Goal: Task Accomplishment & Management: Manage account settings

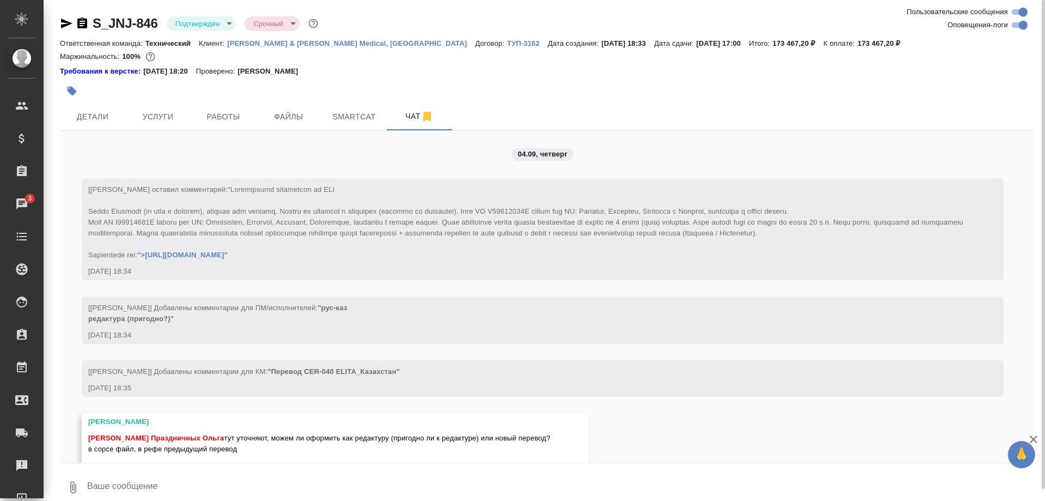
scroll to position [3218, 0]
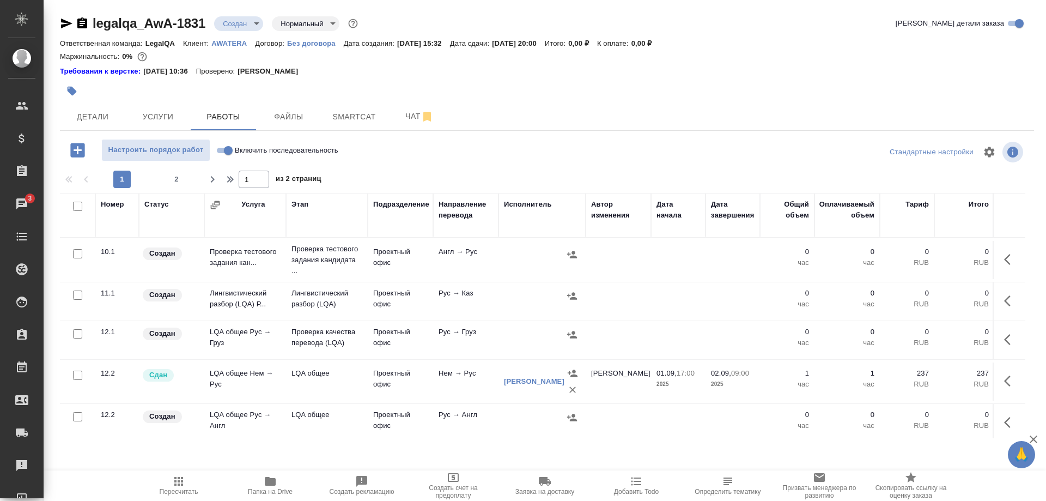
scroll to position [222, 0]
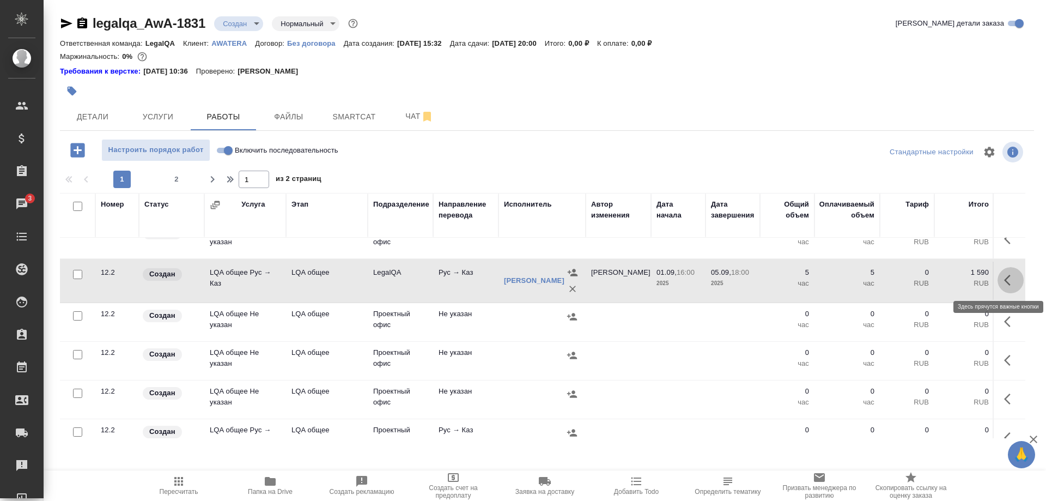
click at [1004, 280] on button "button" at bounding box center [1011, 280] width 26 height 26
click at [926, 280] on icon "button" at bounding box center [930, 280] width 13 height 13
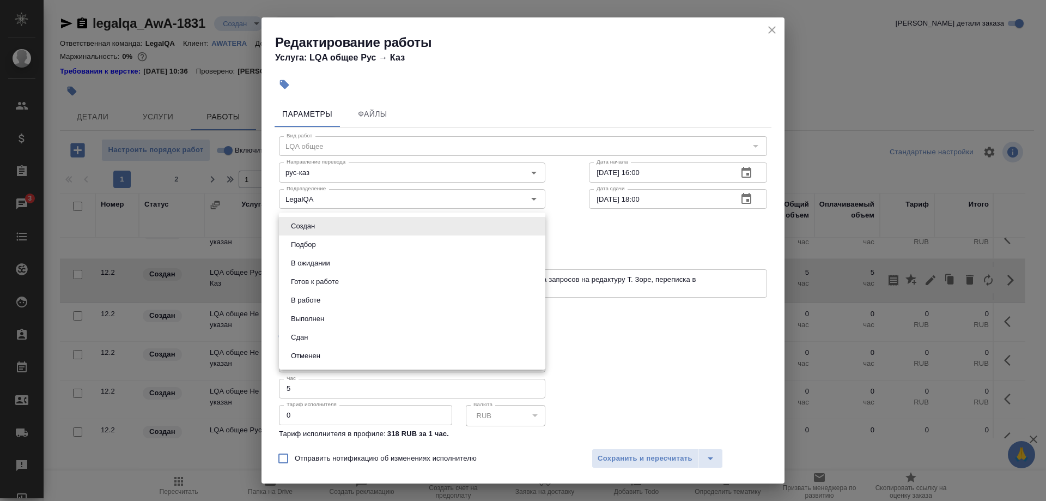
click at [474, 221] on body "🙏 .cls-1 fill:#fff; AWATERA [PERSON_NAME] Спецификации Заказы 3 Чаты Todo Проек…" at bounding box center [523, 250] width 1046 height 501
click at [360, 296] on li "В работе" at bounding box center [412, 300] width 266 height 19
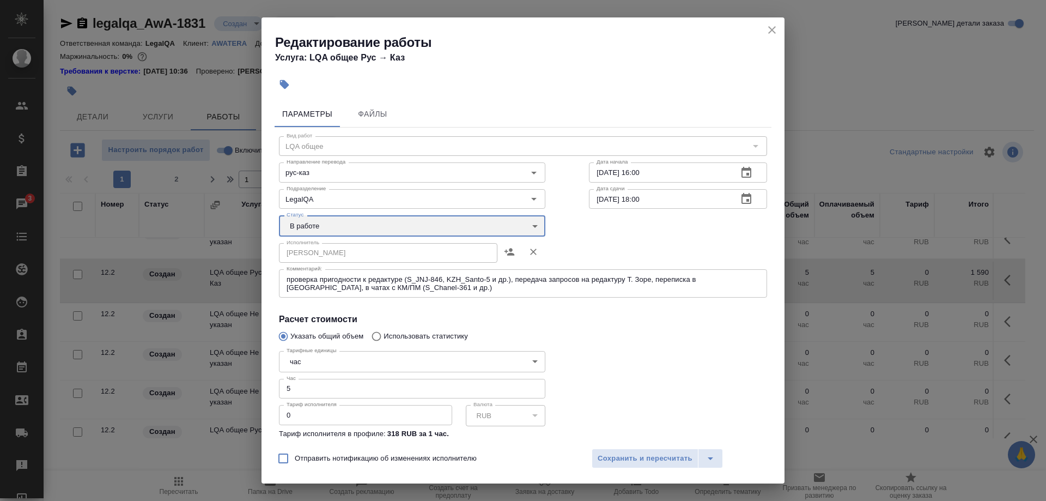
type input "inProgress"
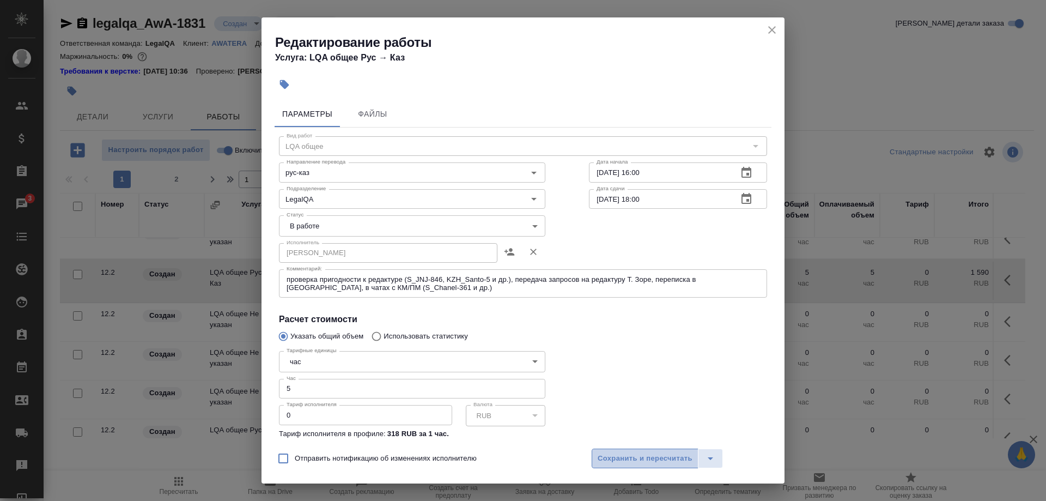
click at [638, 457] on span "Сохранить и пересчитать" at bounding box center [645, 458] width 95 height 13
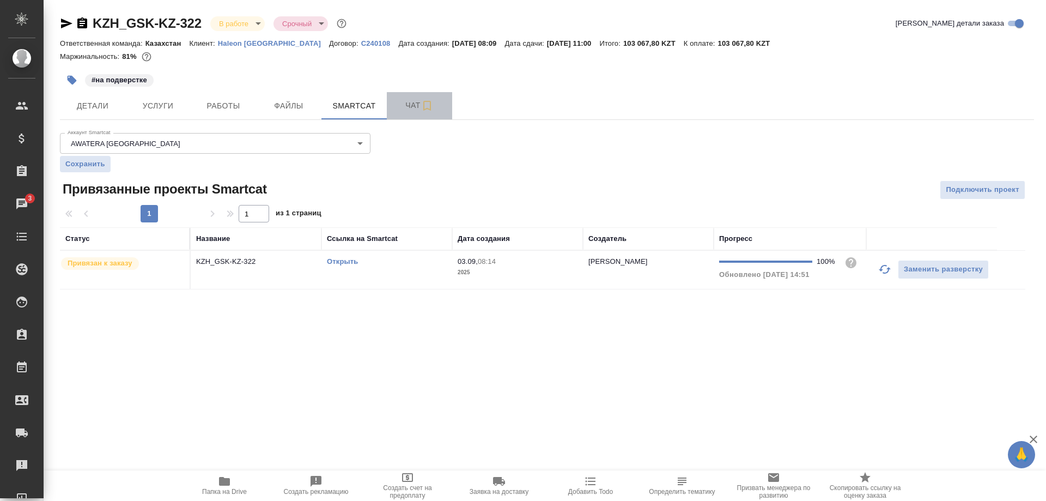
click at [400, 105] on span "Чат" at bounding box center [419, 106] width 52 height 14
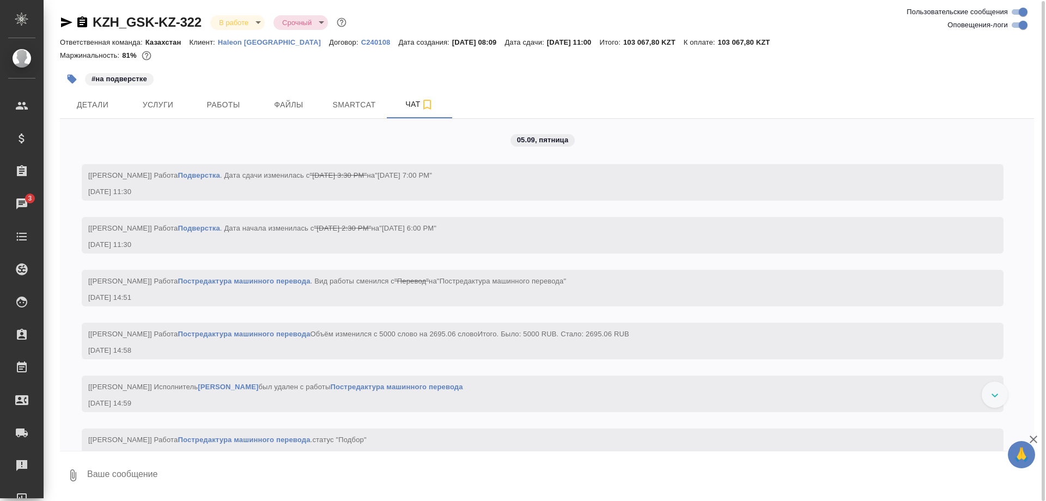
scroll to position [2587, 0]
